Goal: Register for event/course

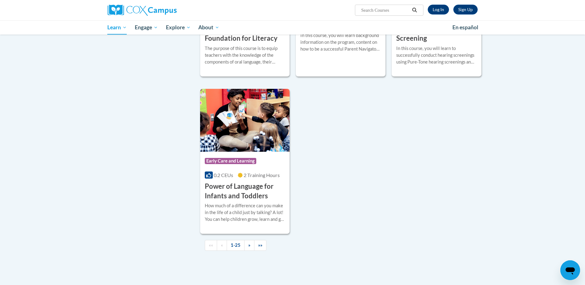
scroll to position [1345, 0]
click at [225, 198] on h3 "Power of Language for Infants and Toddlers" at bounding box center [245, 190] width 81 height 19
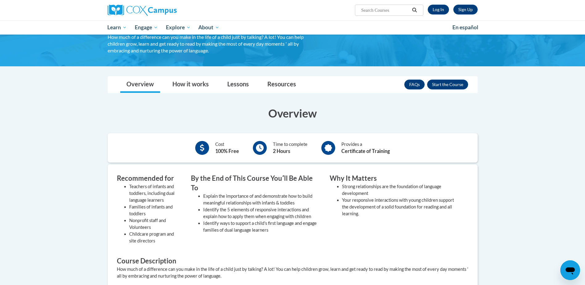
scroll to position [65, 0]
click at [233, 86] on link "Lessons" at bounding box center [238, 85] width 34 height 16
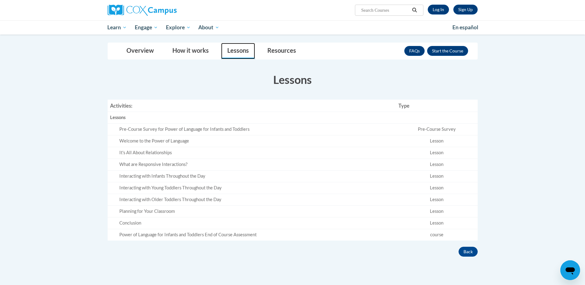
scroll to position [92, 0]
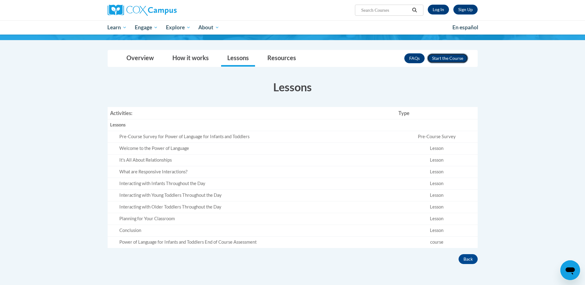
click at [450, 56] on button "Enroll" at bounding box center [447, 58] width 41 height 10
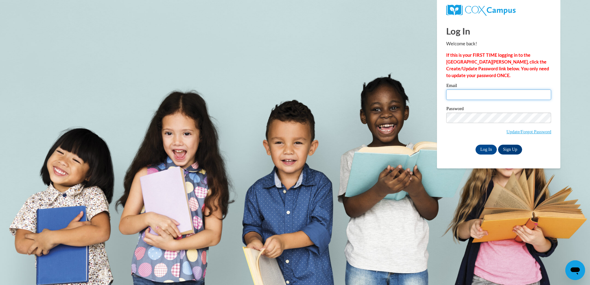
click at [455, 94] on input "Email" at bounding box center [498, 94] width 105 height 10
type input "franciscanrom@gmail.com"
drag, startPoint x: 519, startPoint y: 132, endPoint x: 507, endPoint y: 131, distance: 11.4
click at [507, 131] on link "Update/Forgot Password" at bounding box center [528, 131] width 45 height 5
click at [487, 150] on input "Log In" at bounding box center [487, 150] width 22 height 10
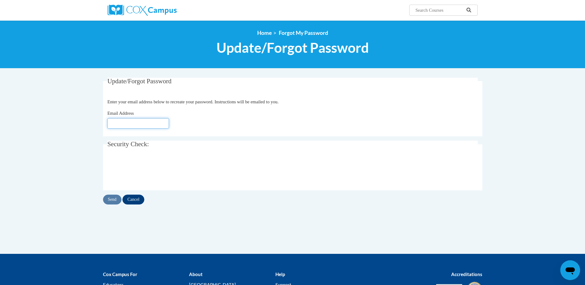
click at [117, 121] on input "Email Address" at bounding box center [138, 123] width 62 height 10
type input "[EMAIL_ADDRESS][DOMAIN_NAME]"
click at [114, 199] on input "Send" at bounding box center [112, 200] width 19 height 10
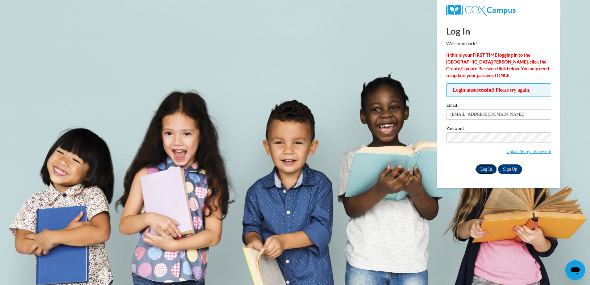
click at [480, 171] on input "Log In" at bounding box center [487, 169] width 22 height 10
click at [511, 152] on link "Update/Forgot Password" at bounding box center [528, 151] width 45 height 5
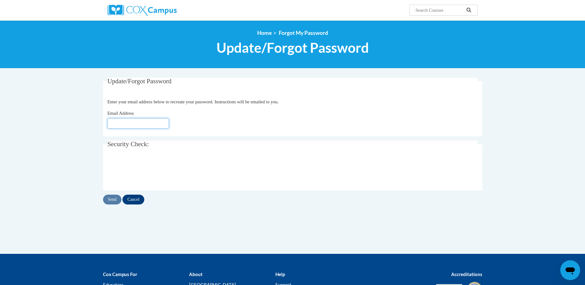
click at [130, 123] on input "Email Address" at bounding box center [138, 123] width 62 height 10
type input "[EMAIL_ADDRESS][DOMAIN_NAME]"
click at [111, 199] on input "Send" at bounding box center [112, 200] width 19 height 10
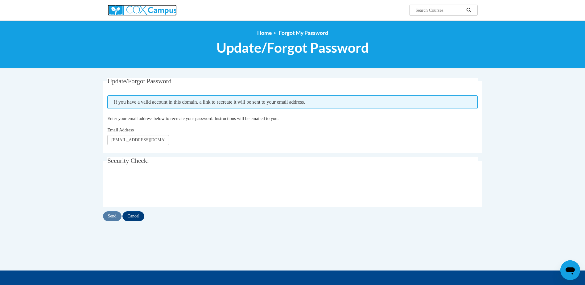
click at [168, 10] on img at bounding box center [142, 10] width 69 height 11
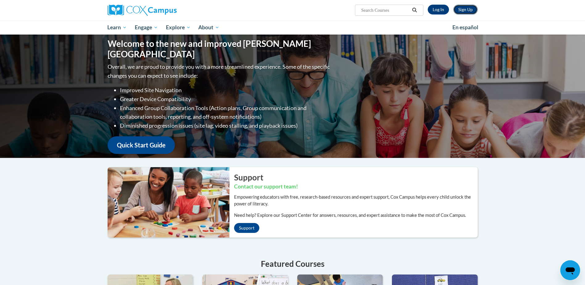
click at [465, 10] on link "Sign Up" at bounding box center [466, 10] width 24 height 10
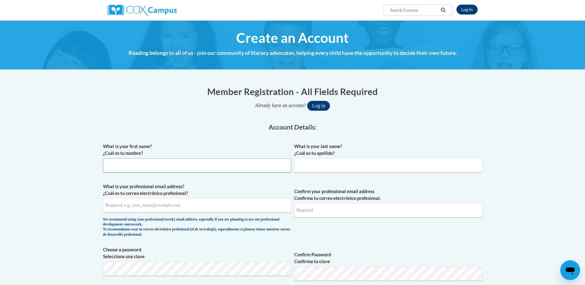
click at [116, 167] on input "What is your first name? ¿Cuál es tu nombre?" at bounding box center [197, 165] width 188 height 14
type input "Francisca"
type input "Francisca.nutt-romer@eatern.edu"
click at [318, 160] on input "What is your last name? ¿Cuál es tu apellido?" at bounding box center [388, 165] width 188 height 14
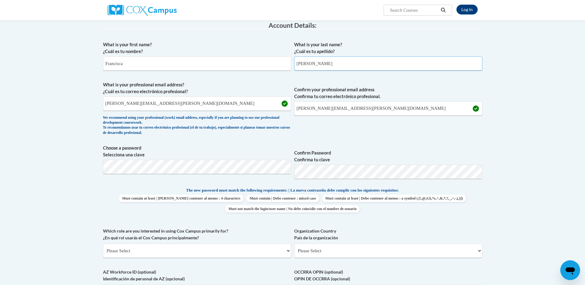
scroll to position [105, 0]
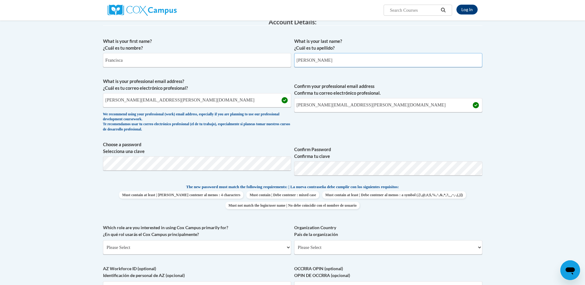
type input "Nutt-Romero"
click at [174, 102] on input "Francisca.nutt-romer@eatern.edu" at bounding box center [197, 100] width 188 height 14
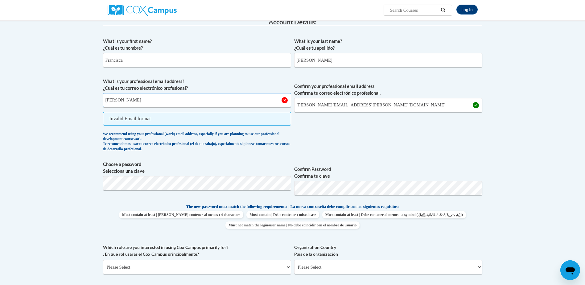
type input "franciscanrom@gmail.com"
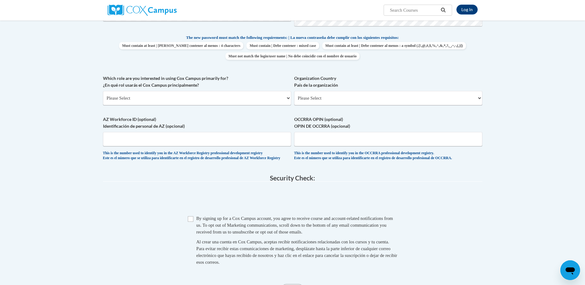
scroll to position [252, 0]
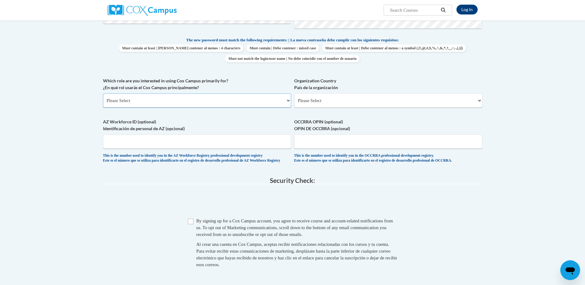
drag, startPoint x: 508, startPoint y: 138, endPoint x: 121, endPoint y: 98, distance: 389.0
click at [121, 98] on select "Please Select College/University | Colegio/Universidad Community/Nonprofit Part…" at bounding box center [197, 101] width 188 height 14
select select "5a18ea06-2b54-4451-96f2-d152daf9eac5"
click at [103, 94] on select "Please Select College/University | Colegio/Universidad Community/Nonprofit Part…" at bounding box center [197, 101] width 188 height 14
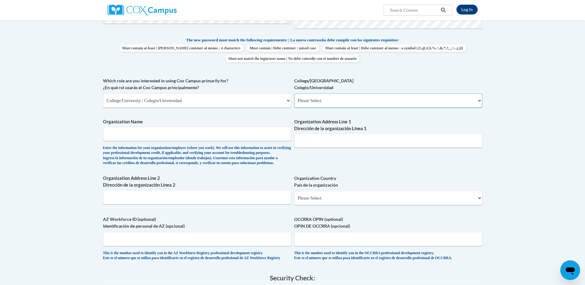
click at [479, 102] on select "Please Select College/University Staff | Empleado universitario College/Univers…" at bounding box center [388, 101] width 188 height 14
select select "99b32b07-cffc-426c-8bf6-0cd77760d84b"
click at [294, 94] on select "Please Select College/University Staff | Empleado universitario College/Univers…" at bounding box center [388, 101] width 188 height 14
click at [146, 135] on input "Organization Name" at bounding box center [197, 134] width 188 height 14
click at [112, 133] on input "Organization Name" at bounding box center [197, 134] width 188 height 14
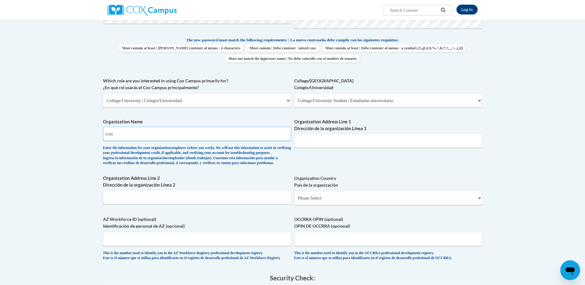
type input "cciu"
click at [319, 139] on input "Organization Address Line 1 Dirección de la organización Línea 1" at bounding box center [388, 141] width 188 height 14
click at [137, 204] on input "Organization Address Line 2 Dirección de la organización Línea 2" at bounding box center [197, 197] width 188 height 14
click at [121, 204] on input "Boot Rd" at bounding box center [197, 197] width 188 height 14
type input "B"
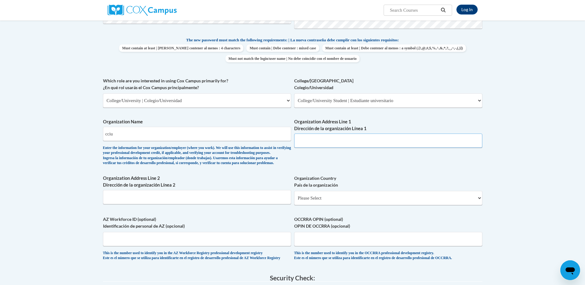
click at [310, 141] on input "Organization Address Line 1 Dirección de la organización Línea 1" at bounding box center [388, 141] width 188 height 14
click at [296, 142] on input "Boot Rd" at bounding box center [388, 141] width 188 height 14
type input "Boot Rd"
click at [431, 205] on select "Please Select United States | Estados Unidos Outside of the United States | Fue…" at bounding box center [388, 198] width 188 height 14
select select "ad49bcad-a171-4b2e-b99c-48b446064914"
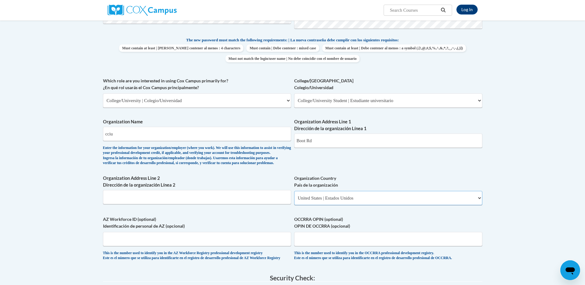
click at [294, 201] on select "Please Select United States | Estados Unidos Outside of the United States | Fue…" at bounding box center [388, 198] width 188 height 14
select select
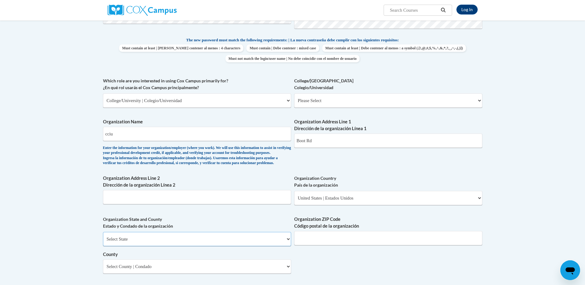
click at [170, 246] on select "Select State Alabama Alaska Arizona Arkansas California Colorado Connecticut De…" at bounding box center [197, 239] width 188 height 14
select select "Pennsylvania"
click at [103, 242] on select "Select State Alabama Alaska Arizona Arkansas California Colorado Connecticut De…" at bounding box center [197, 239] width 188 height 14
click at [310, 245] on input "Organization ZIP Code Código postal de la organización" at bounding box center [388, 238] width 188 height 14
type input "19335"
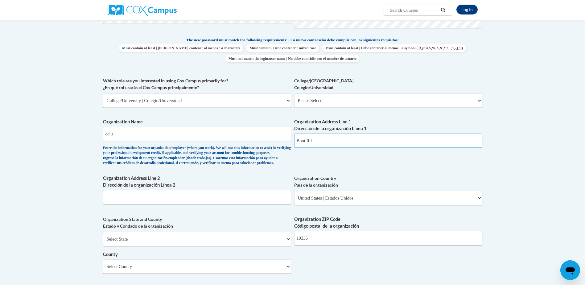
click at [296, 142] on input "Boot Rd" at bounding box center [388, 141] width 188 height 14
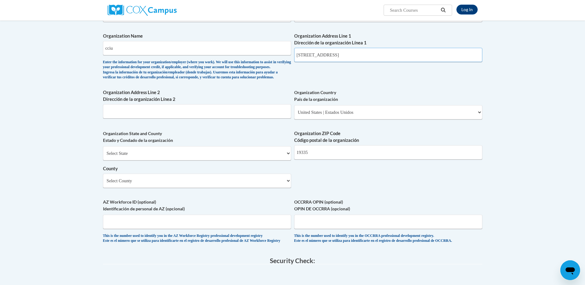
scroll to position [338, 0]
type input "455 Boot Rd"
click at [274, 188] on select "Select County Adams Allegheny Armstrong Beaver Bedford Berks Blair Bradford Buc…" at bounding box center [197, 180] width 188 height 14
select select "Chester"
click at [103, 183] on select "Select County Adams Allegheny Armstrong Beaver Bedford Berks Blair Bradford Buc…" at bounding box center [197, 180] width 188 height 14
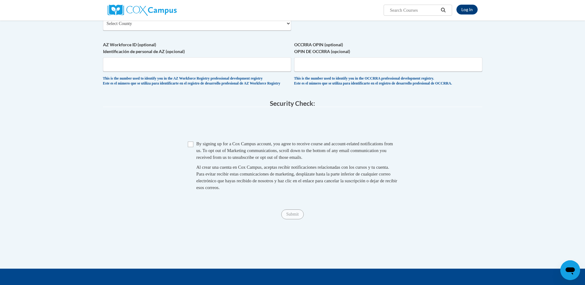
scroll to position [496, 0]
click at [190, 147] on input "Checkbox" at bounding box center [191, 144] width 6 height 6
checkbox input "true"
click at [289, 216] on span "Submit" at bounding box center [292, 213] width 22 height 5
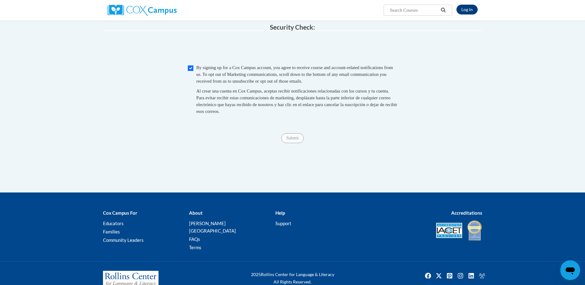
scroll to position [596, 0]
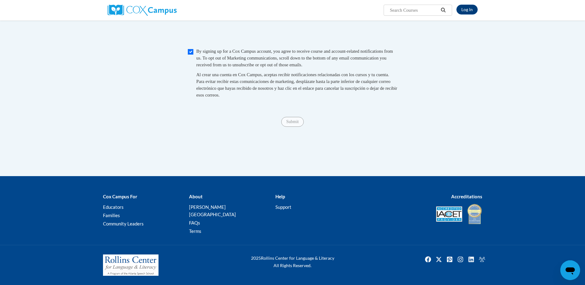
click at [294, 124] on span "Submit" at bounding box center [292, 121] width 22 height 5
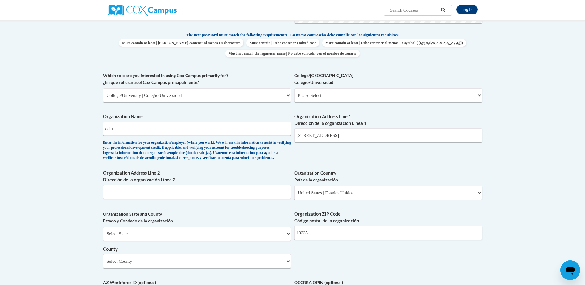
scroll to position [257, 0]
click at [470, 95] on select "Please Select College/University Staff | Empleado universitario College/Univers…" at bounding box center [388, 96] width 188 height 14
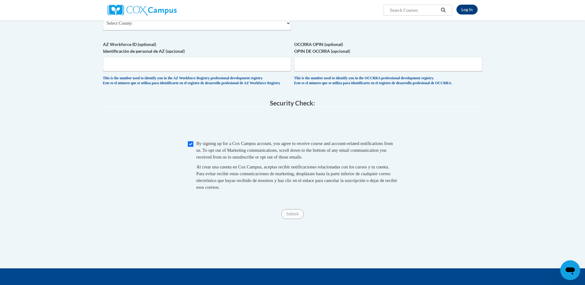
click at [326, 124] on fieldset "Security Check: Enter the security code + = TextBox Checkbox" at bounding box center [293, 152] width 380 height 105
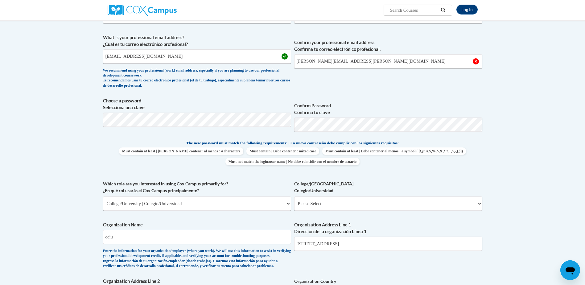
scroll to position [144, 0]
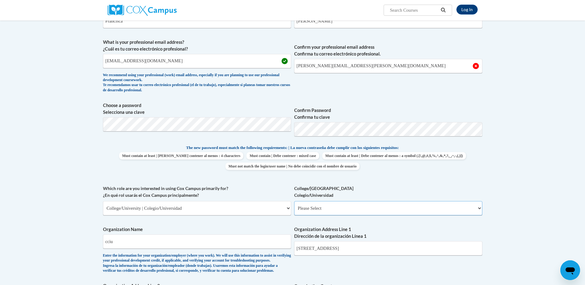
click at [456, 212] on select "Please Select College/University Staff | Empleado universitario College/Univers…" at bounding box center [388, 208] width 188 height 14
select select "99b32b07-cffc-426c-8bf6-0cd77760d84b"
click at [294, 201] on select "Please Select College/University Staff | Empleado universitario College/Univers…" at bounding box center [388, 208] width 188 height 14
select select "null"
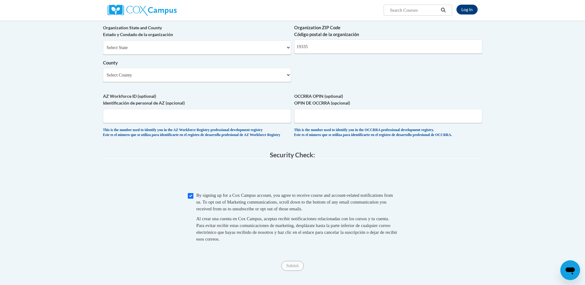
scroll to position [596, 0]
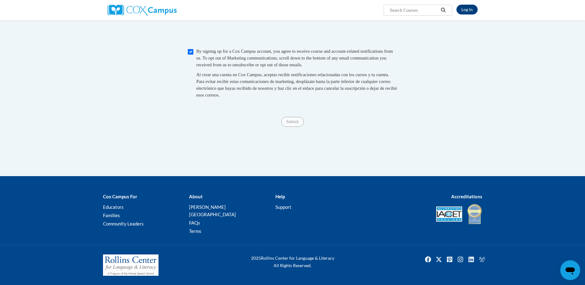
click at [293, 124] on span "Submit" at bounding box center [292, 121] width 22 height 5
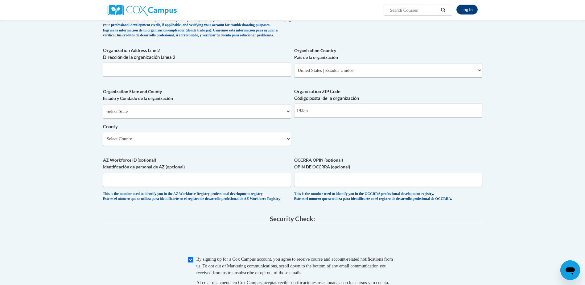
scroll to position [380, 0]
click at [210, 146] on select "Select County Adams Allegheny Armstrong Beaver Bedford Berks Blair Bradford Buc…" at bounding box center [197, 139] width 188 height 14
select select "Chester"
click at [103, 142] on select "Select County Adams Allegheny Armstrong Beaver Bedford Berks Blair Bradford Buc…" at bounding box center [197, 139] width 188 height 14
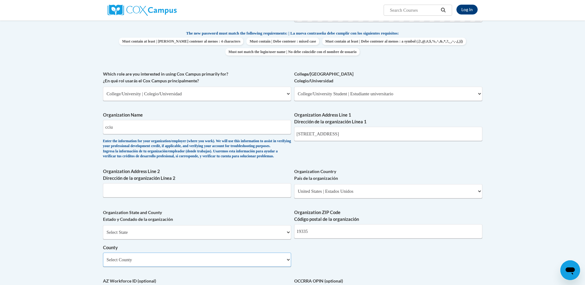
scroll to position [259, 0]
click at [280, 97] on select "Please Select College/University | Colegio/Universidad Community/Nonprofit Part…" at bounding box center [197, 94] width 188 height 14
click at [103, 87] on select "Please Select College/University | Colegio/Universidad Community/Nonprofit Part…" at bounding box center [197, 94] width 188 height 14
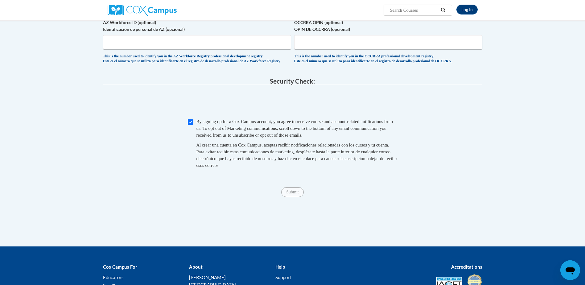
scroll to position [539, 0]
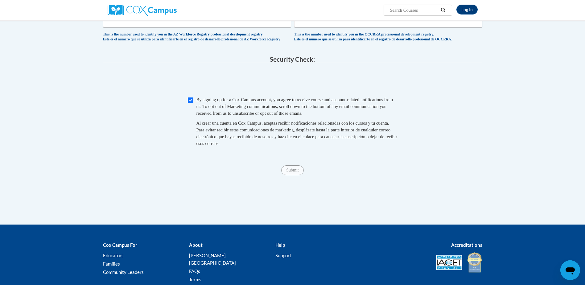
click at [297, 172] on span "Submit" at bounding box center [292, 169] width 22 height 5
click at [190, 103] on input "Checkbox" at bounding box center [191, 101] width 6 height 6
checkbox input "true"
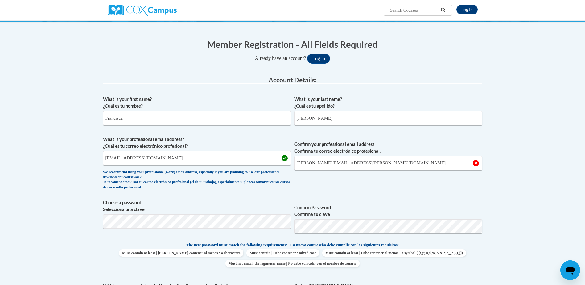
scroll to position [44, 0]
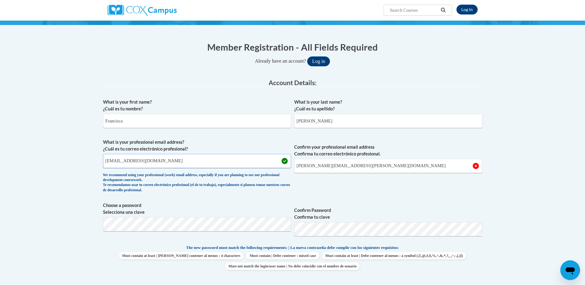
click at [161, 164] on input "franciscanrom@gmail.com" at bounding box center [197, 161] width 188 height 14
drag, startPoint x: 365, startPoint y: 166, endPoint x: 304, endPoint y: 165, distance: 60.5
click at [304, 165] on input "Francisca.nutt-romer@eatern.edu" at bounding box center [388, 166] width 188 height 14
click at [363, 166] on input "Francisca.nutt-romer@eatern.edu" at bounding box center [388, 166] width 188 height 14
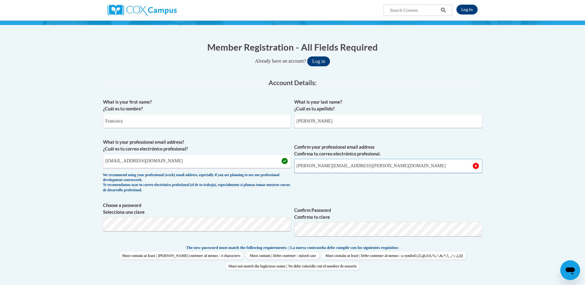
click at [363, 166] on input "Francisca.nutt-romer@eatern.edu" at bounding box center [388, 166] width 188 height 14
click at [366, 168] on input "Francisca.nutt-romer@eatern.edu" at bounding box center [388, 166] width 188 height 14
click at [366, 168] on input "Francisc" at bounding box center [388, 166] width 188 height 14
type input "franciscanrom@gmail.com"
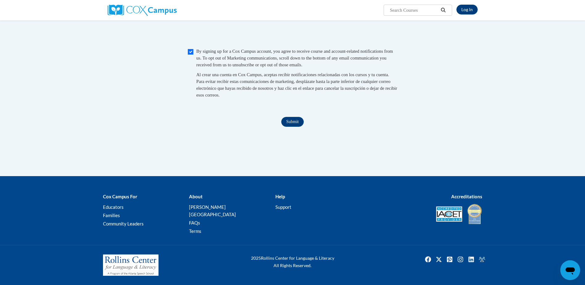
scroll to position [596, 0]
click at [295, 127] on input "Submit" at bounding box center [292, 122] width 22 height 10
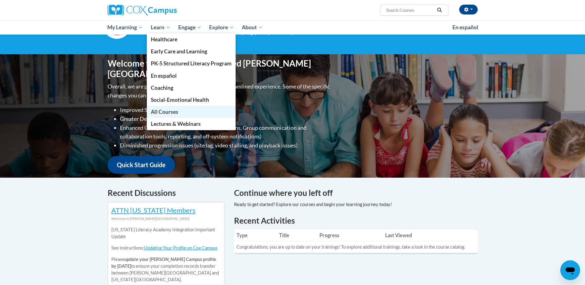
scroll to position [38, 0]
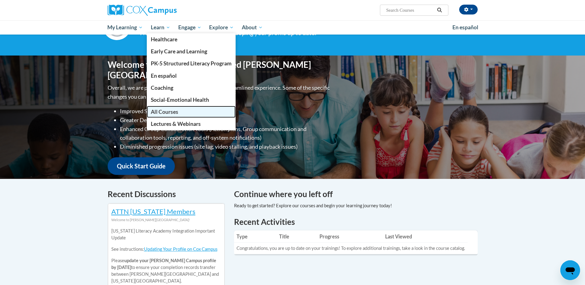
click at [174, 111] on span "All Courses" at bounding box center [164, 112] width 27 height 6
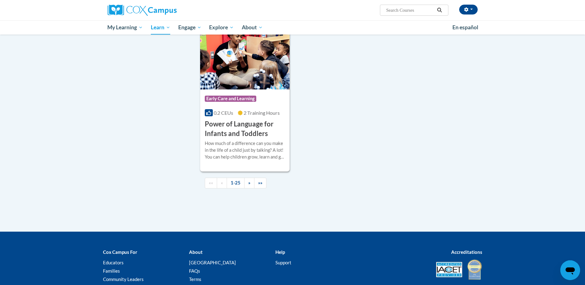
scroll to position [1465, 0]
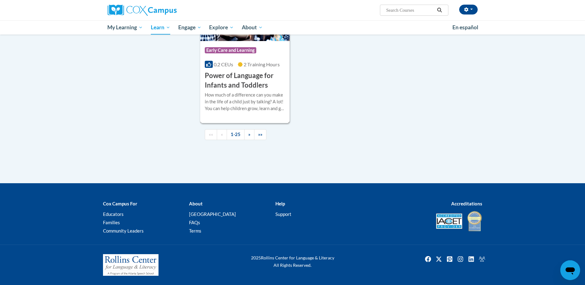
click at [214, 78] on h3 "Power of Language for Infants and Toddlers" at bounding box center [245, 80] width 81 height 19
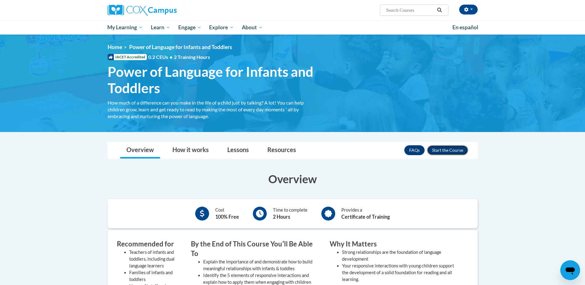
click at [441, 149] on button "Enroll" at bounding box center [447, 150] width 41 height 10
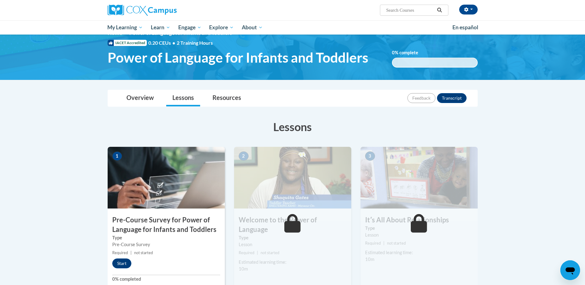
scroll to position [15, 0]
click at [182, 98] on link "Lessons" at bounding box center [183, 98] width 34 height 16
click at [140, 97] on link "Overview" at bounding box center [140, 98] width 40 height 16
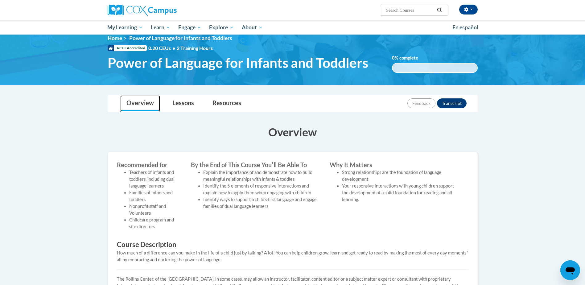
scroll to position [0, 0]
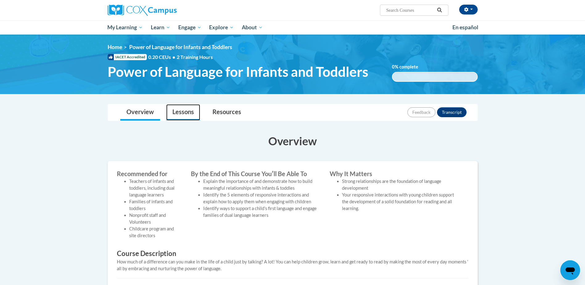
click at [177, 111] on link "Lessons" at bounding box center [183, 112] width 34 height 16
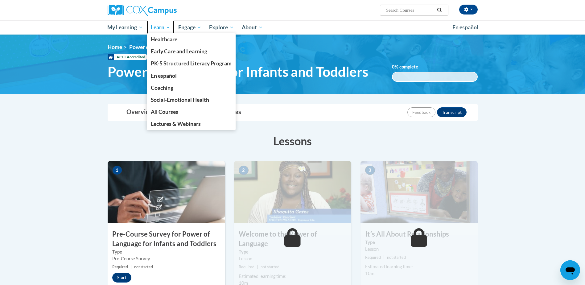
click at [156, 31] on span "Learn" at bounding box center [160, 27] width 19 height 7
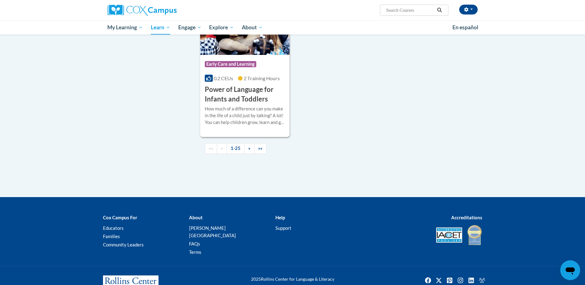
scroll to position [1442, 0]
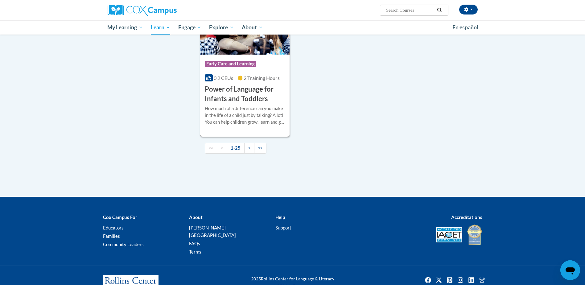
click at [239, 104] on h3 "Power of Language for Infants and Toddlers" at bounding box center [245, 94] width 81 height 19
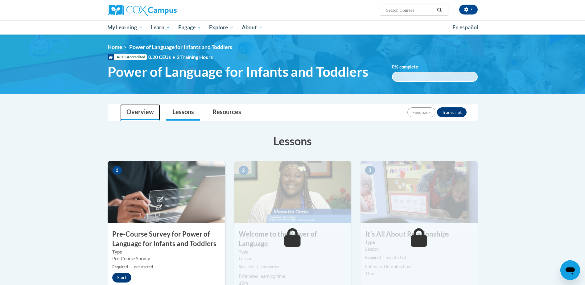
click at [139, 114] on link "Overview" at bounding box center [140, 112] width 40 height 16
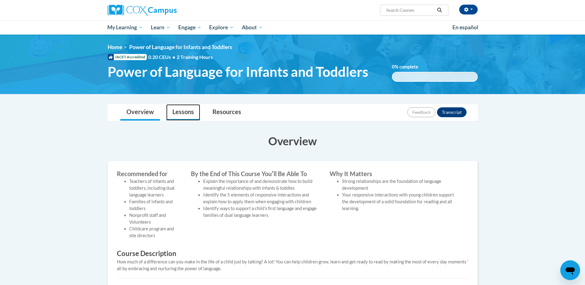
click at [186, 116] on link "Lessons" at bounding box center [183, 112] width 34 height 16
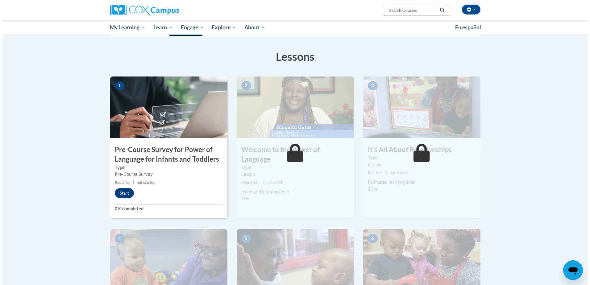
scroll to position [84, 0]
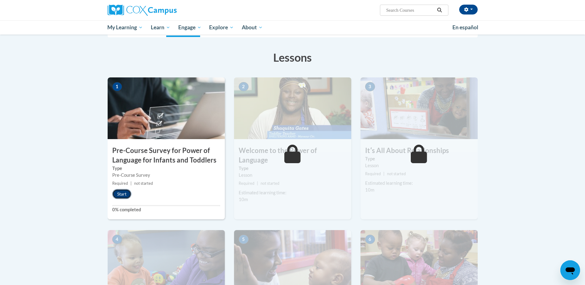
click at [124, 192] on button "Start" at bounding box center [121, 194] width 19 height 10
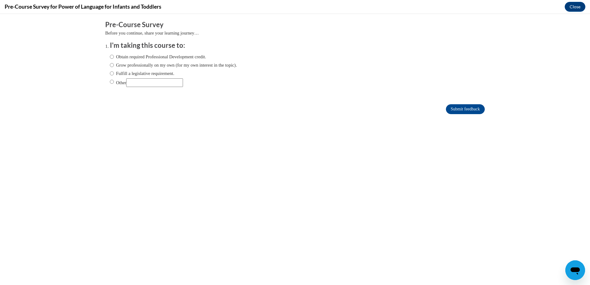
scroll to position [0, 0]
click at [105, 81] on ol "I'm taking this course to: Obtain required Professional Development credit. Gro…" at bounding box center [295, 69] width 380 height 56
click at [110, 83] on input "Other" at bounding box center [112, 81] width 4 height 7
radio input "true"
click at [135, 81] on input "Other" at bounding box center [154, 82] width 57 height 9
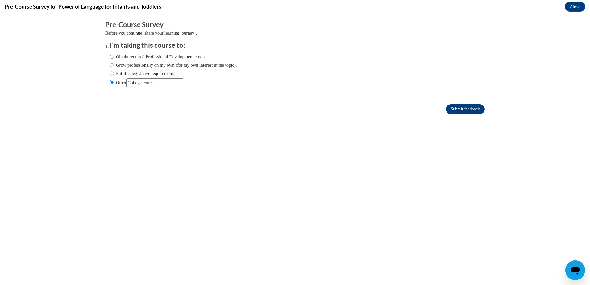
type input "College course"
click at [460, 107] on input "Submit feedback" at bounding box center [465, 109] width 39 height 10
click at [451, 109] on input "Submit feedback" at bounding box center [465, 109] width 39 height 10
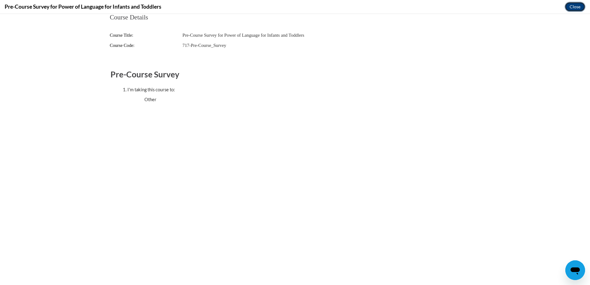
click at [579, 6] on button "Close" at bounding box center [575, 7] width 21 height 10
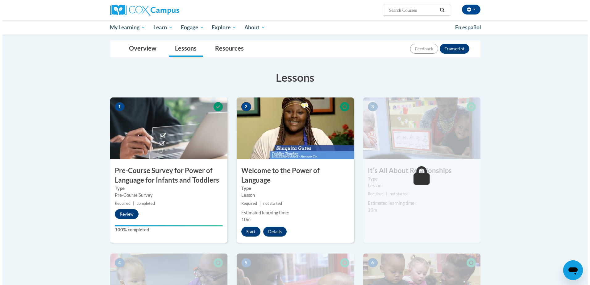
scroll to position [65, 0]
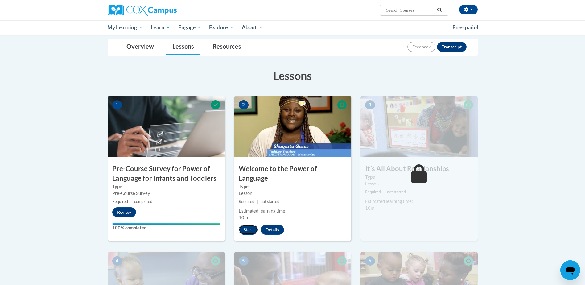
click at [249, 225] on button "Start" at bounding box center [248, 230] width 19 height 10
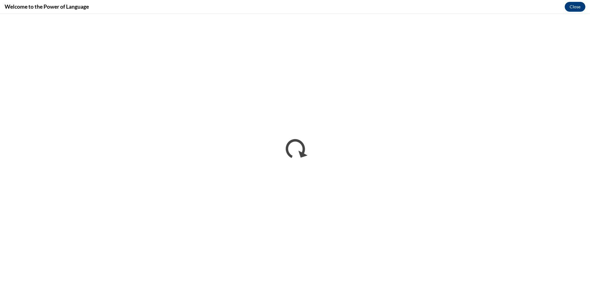
scroll to position [0, 0]
